Goal: Find specific page/section: Find specific page/section

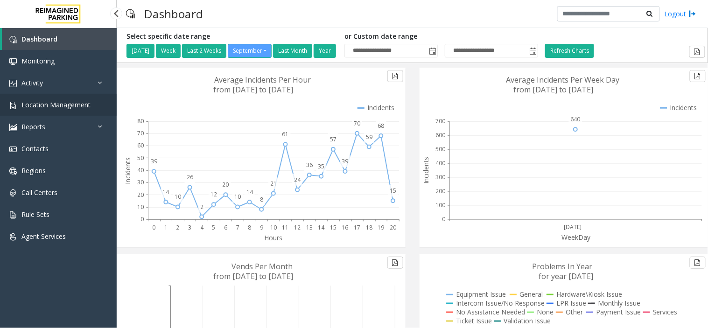
drag, startPoint x: 0, startPoint y: 0, endPoint x: 45, endPoint y: 98, distance: 108.1
click at [45, 98] on link "Location Management" at bounding box center [58, 105] width 117 height 22
click at [63, 108] on span "Location Management" at bounding box center [55, 104] width 69 height 9
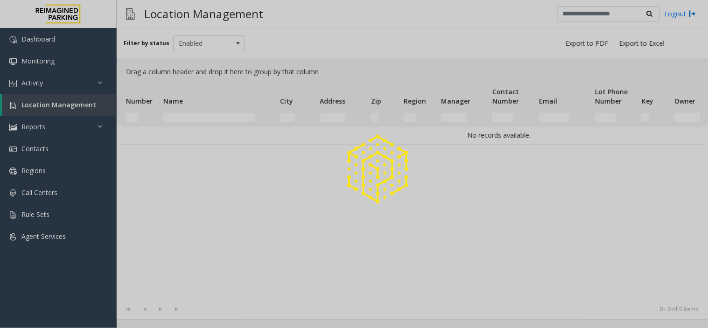
click at [77, 106] on div at bounding box center [354, 164] width 708 height 328
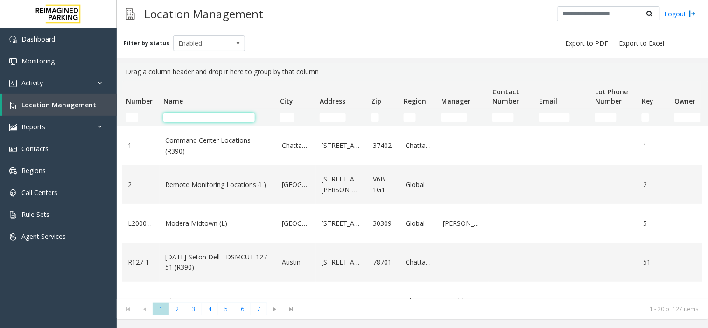
click at [187, 119] on input "Name Filter" at bounding box center [208, 117] width 91 height 9
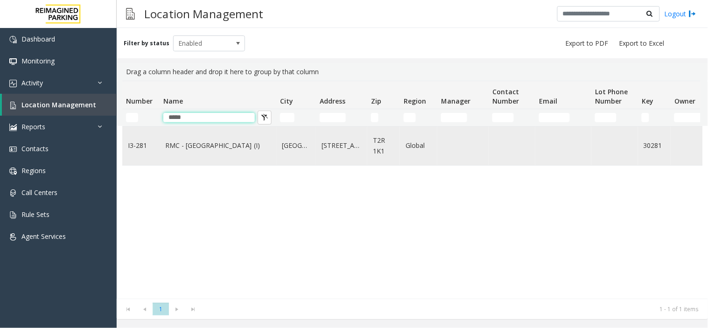
type input "*****"
click at [203, 151] on link "RMC - Mount Royal Village (I)" at bounding box center [217, 145] width 105 height 10
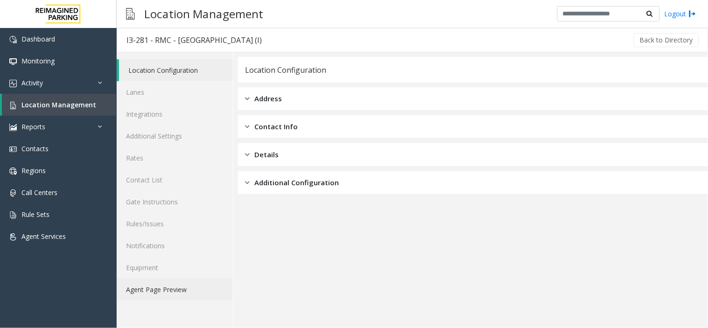
click at [152, 286] on link "Agent Page Preview" at bounding box center [175, 290] width 116 height 22
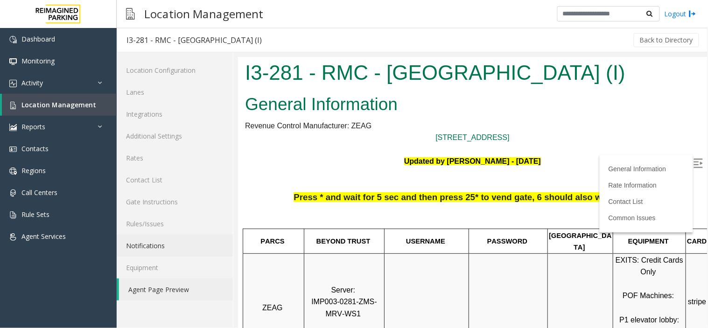
scroll to position [311, 0]
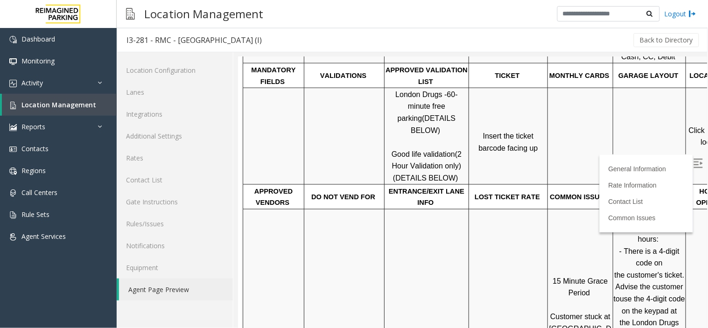
click at [693, 161] on img at bounding box center [697, 162] width 9 height 9
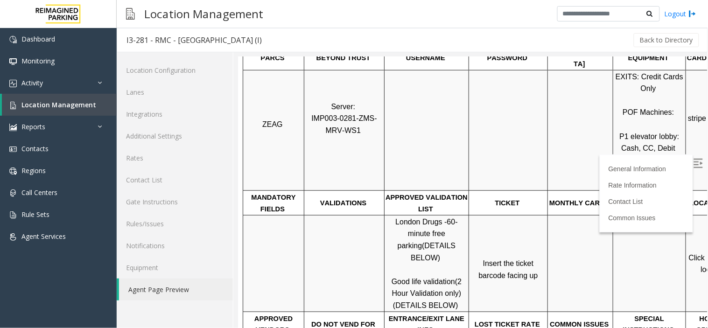
scroll to position [155, 0]
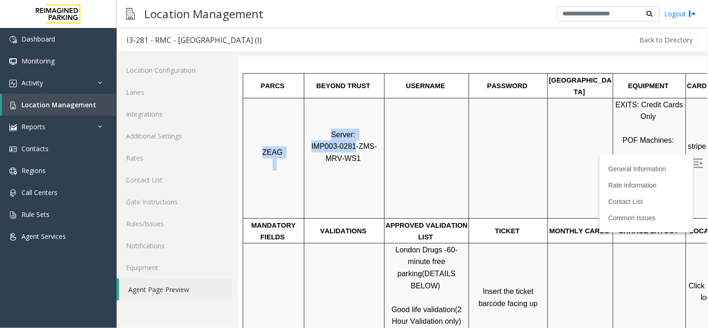
drag, startPoint x: 346, startPoint y: 136, endPoint x: 303, endPoint y: 131, distance: 43.2
click at [303, 131] on tr "ZEAG Server: IMP003-0281-ZMS-MRV-WS1 EXITS: Credit Cards Only POF Machines: P1 …" at bounding box center [496, 157] width 506 height 120
copy tr "ZEAG Server: IMP003-0281"
click at [147, 154] on link "Rates" at bounding box center [175, 158] width 116 height 22
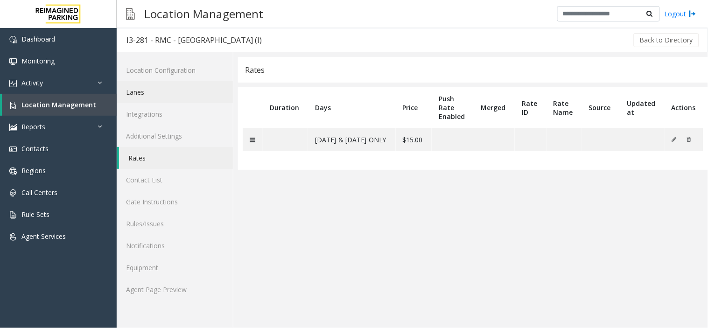
click at [144, 91] on link "Lanes" at bounding box center [175, 92] width 116 height 22
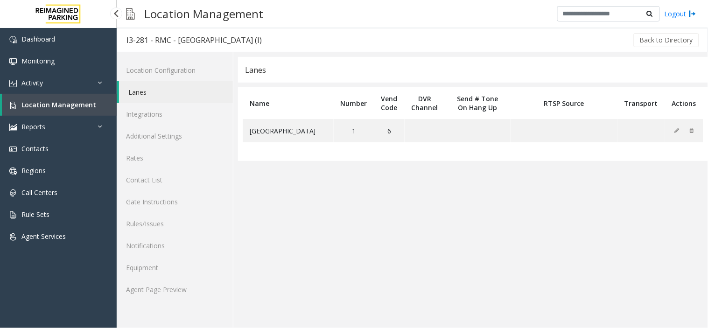
click at [67, 103] on span "Location Management" at bounding box center [58, 104] width 75 height 9
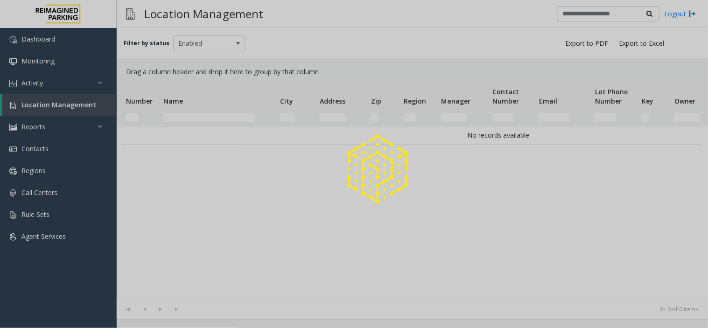
click at [204, 118] on div at bounding box center [354, 164] width 708 height 328
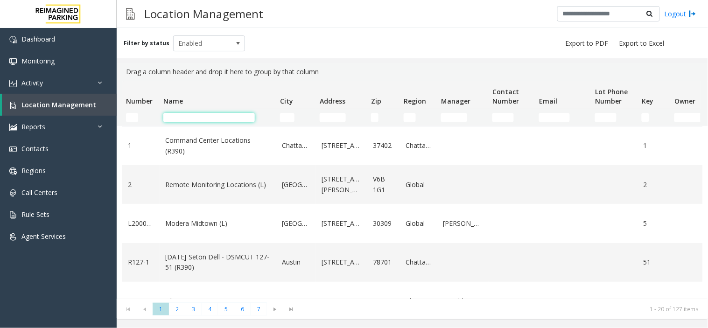
click at [195, 117] on input "Name Filter" at bounding box center [208, 117] width 91 height 9
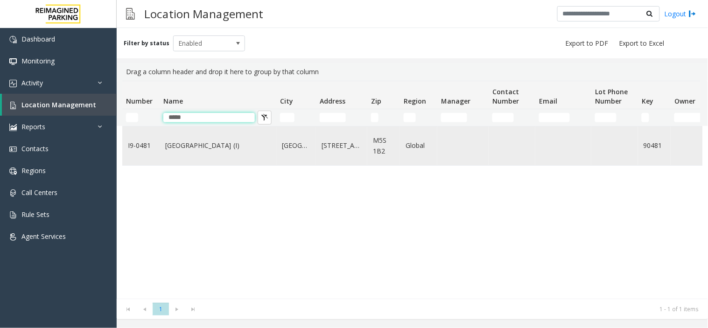
type input "*****"
click at [182, 139] on td "Women's College Hospital (I)" at bounding box center [218, 145] width 117 height 39
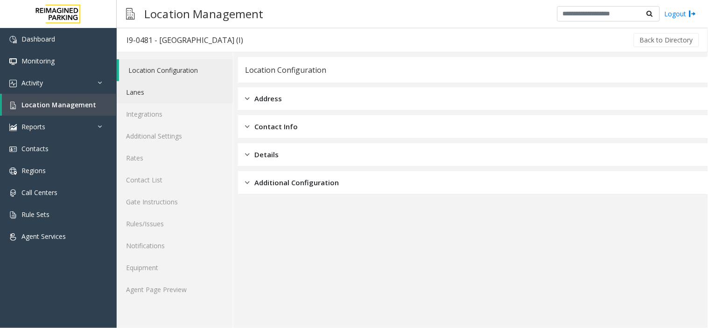
click at [165, 93] on link "Lanes" at bounding box center [175, 92] width 116 height 22
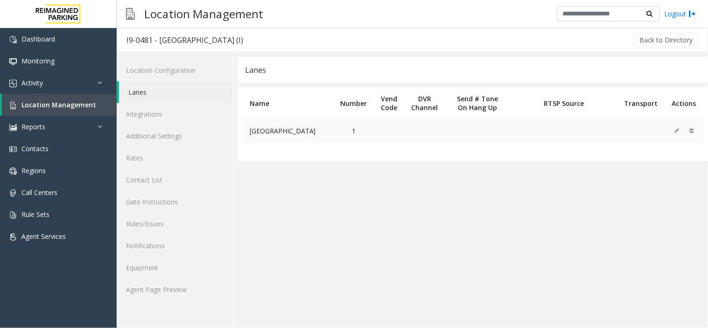
click at [393, 128] on td at bounding box center [389, 130] width 30 height 23
click at [70, 111] on link "Location Management" at bounding box center [59, 105] width 115 height 22
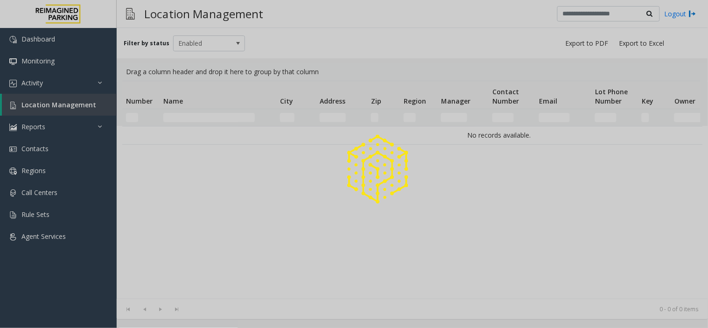
click at [195, 121] on div at bounding box center [354, 164] width 708 height 328
click at [196, 120] on div at bounding box center [354, 164] width 708 height 328
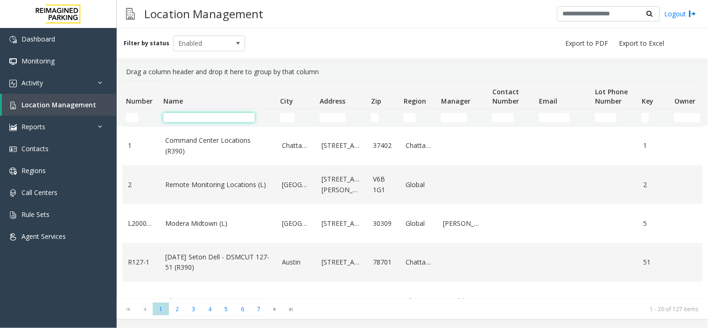
click at [196, 120] on input "Name Filter" at bounding box center [208, 117] width 91 height 9
type input "******"
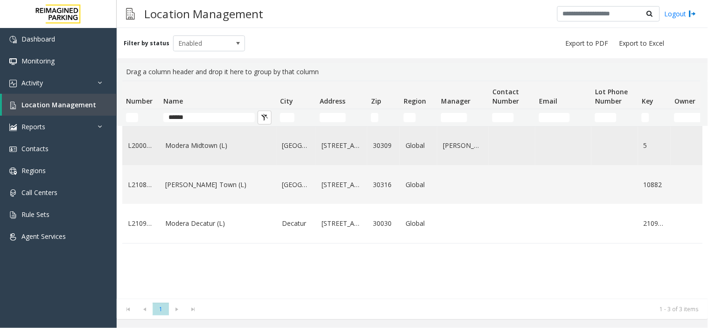
click at [189, 149] on link "Modera Midtown (L)" at bounding box center [217, 145] width 105 height 10
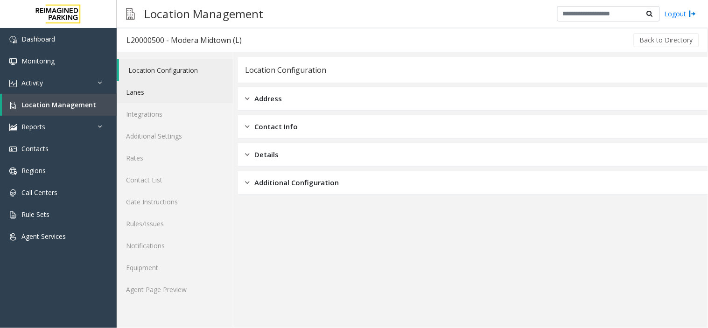
click at [146, 93] on link "Lanes" at bounding box center [175, 92] width 116 height 22
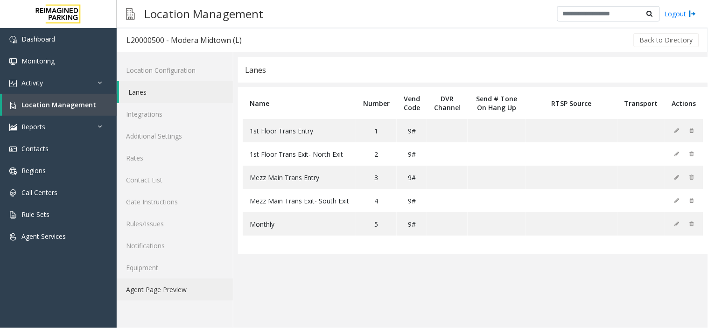
click at [154, 281] on link "Agent Page Preview" at bounding box center [175, 290] width 116 height 22
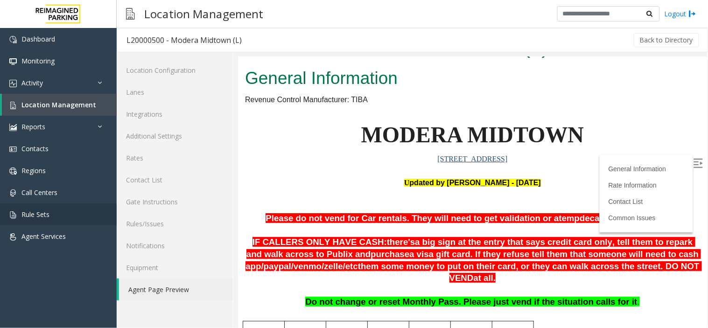
scroll to position [52, 0]
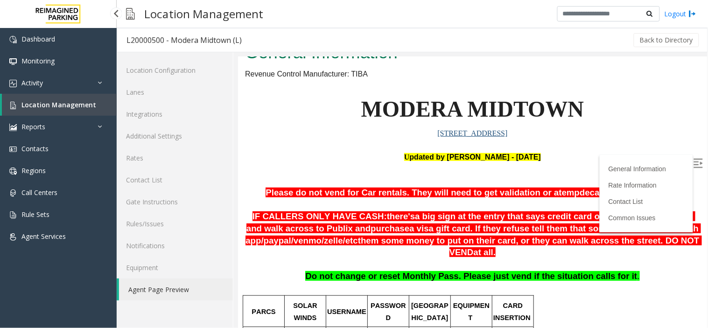
click at [77, 105] on span "Location Management" at bounding box center [58, 104] width 75 height 9
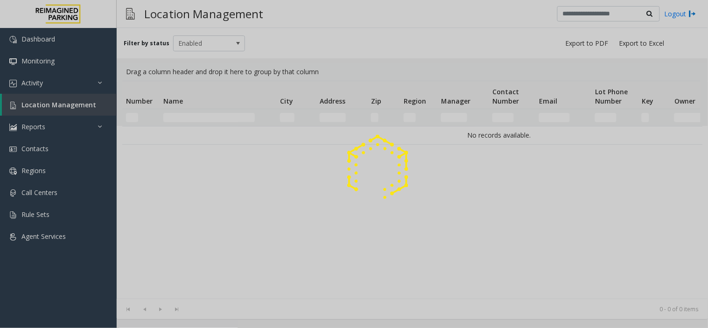
click at [239, 120] on div at bounding box center [354, 164] width 708 height 328
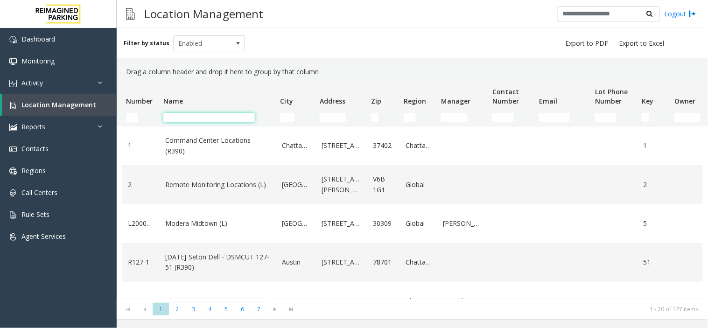
click at [230, 118] on input "Name Filter" at bounding box center [208, 117] width 91 height 9
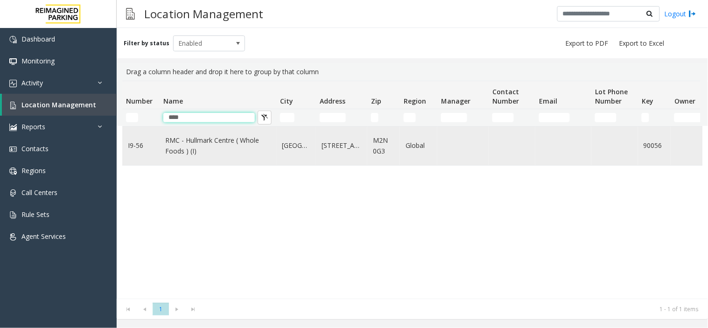
type input "****"
click at [197, 143] on link "RMC - Hullmark Centre ( Whole Foods ) (I)" at bounding box center [217, 145] width 105 height 21
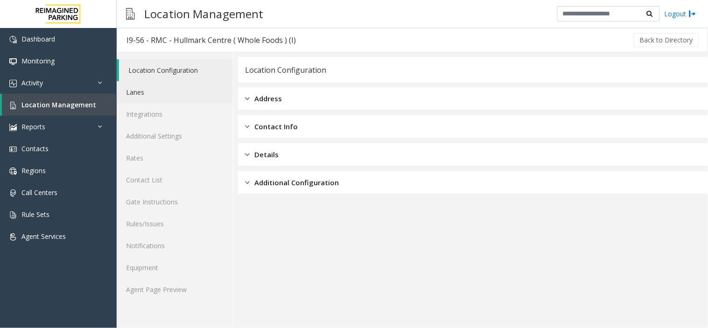
click at [153, 89] on link "Lanes" at bounding box center [175, 92] width 116 height 22
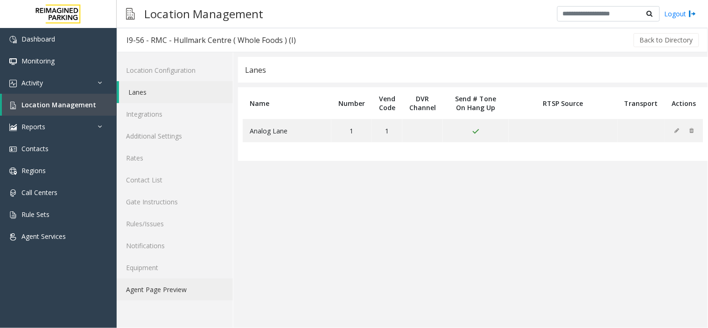
click at [160, 289] on link "Agent Page Preview" at bounding box center [175, 290] width 116 height 22
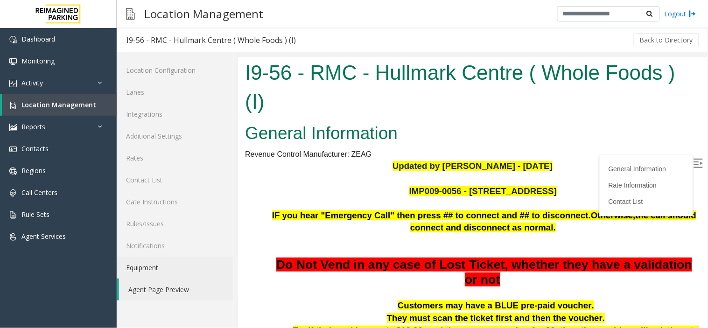
scroll to position [52, 0]
